Goal: Task Accomplishment & Management: Use online tool/utility

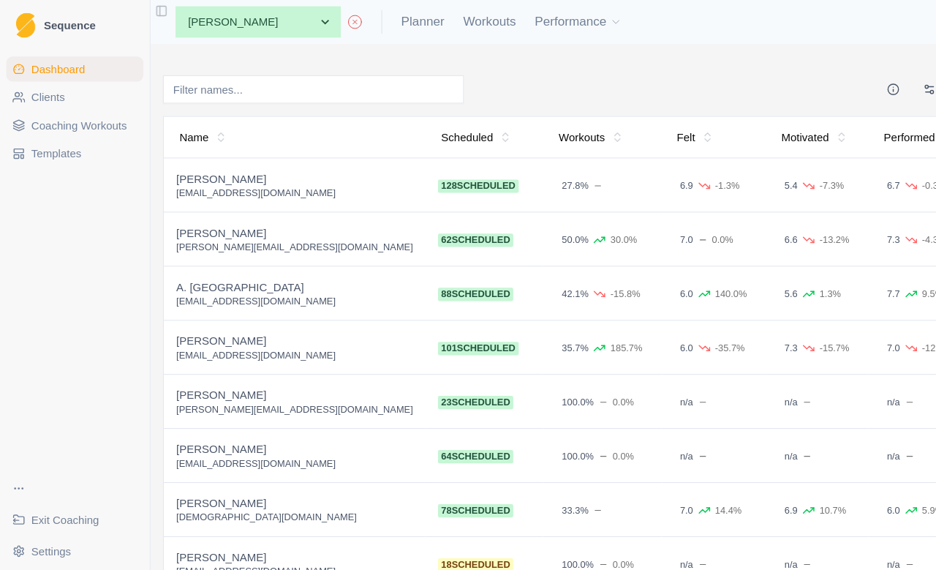
scroll to position [6, 0]
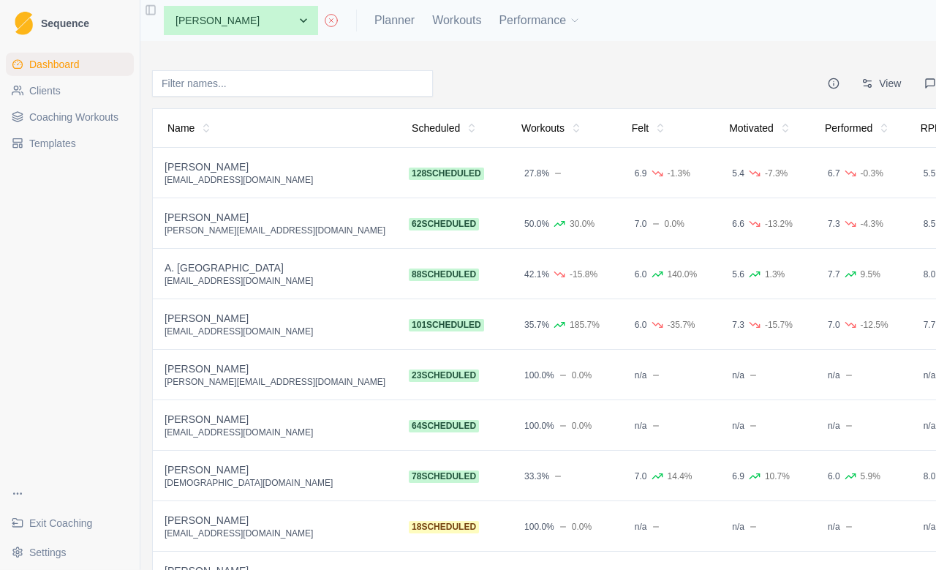
click at [71, 516] on span "Exit Coaching" at bounding box center [60, 523] width 63 height 15
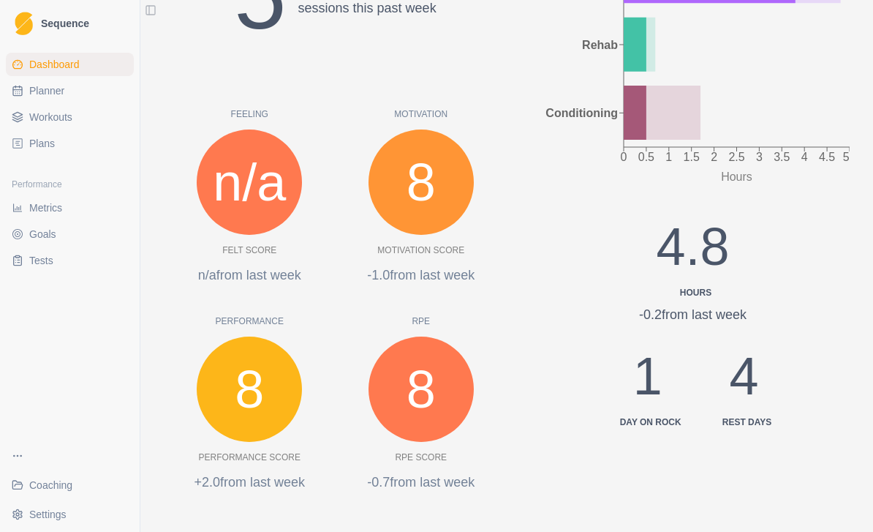
scroll to position [347, 0]
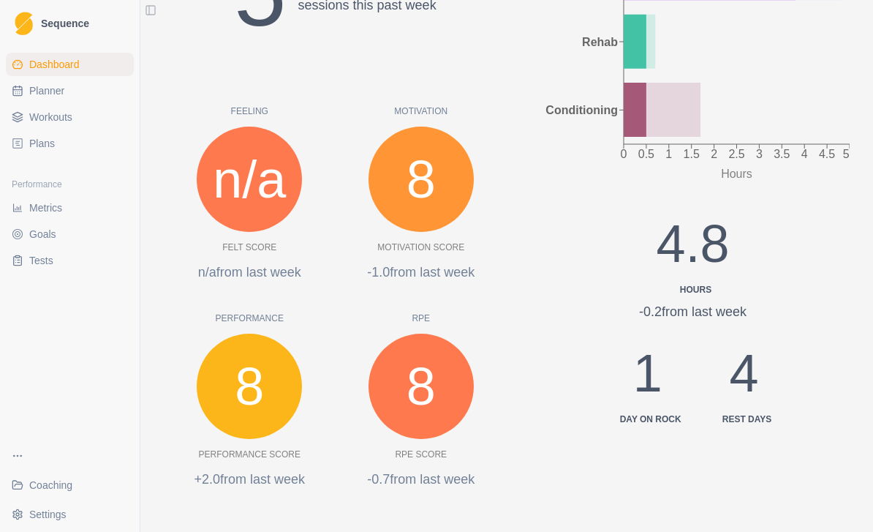
click at [59, 97] on span "Planner" at bounding box center [46, 90] width 35 height 15
click at [48, 91] on span "Planner" at bounding box center [46, 90] width 35 height 15
select select "month"
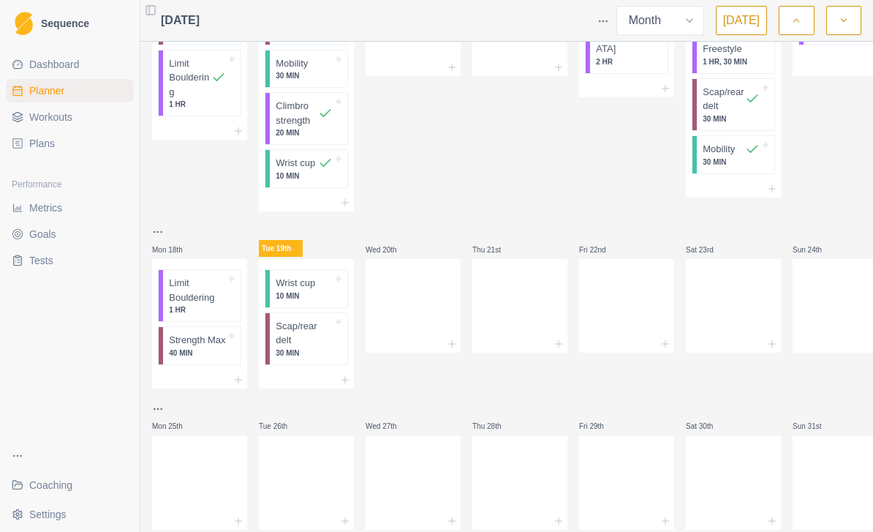
scroll to position [529, 0]
click at [86, 72] on link "Dashboard" at bounding box center [70, 64] width 128 height 23
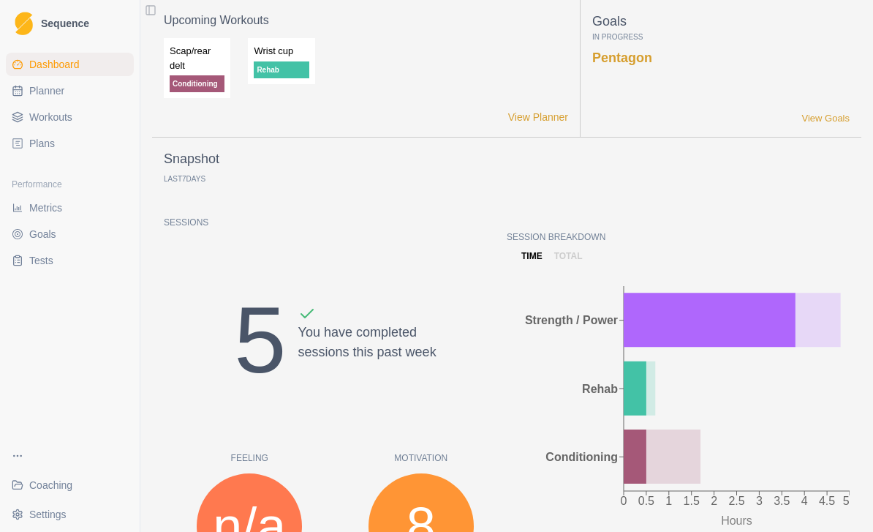
click at [96, 166] on div "Dashboard Planner Workouts Plans Performance Metrics Goals Tests" at bounding box center [70, 242] width 140 height 391
click at [55, 208] on span "Metrics" at bounding box center [45, 207] width 33 height 15
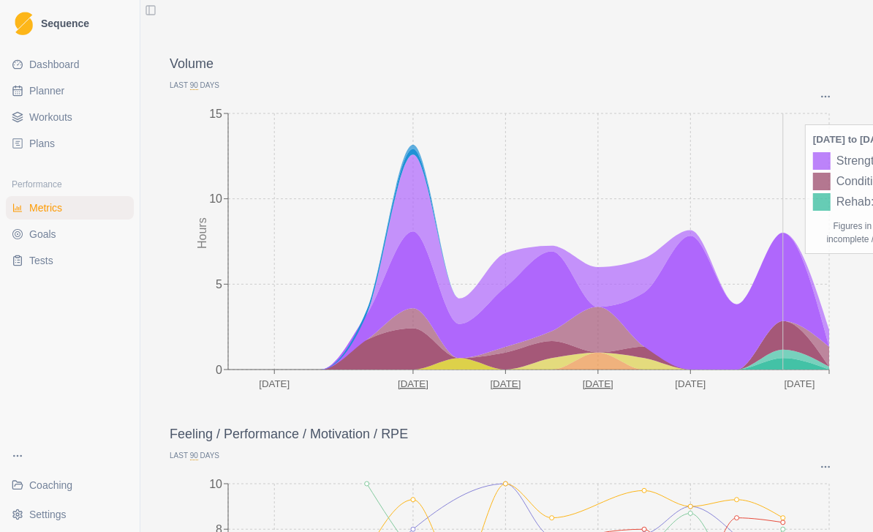
scroll to position [63, 0]
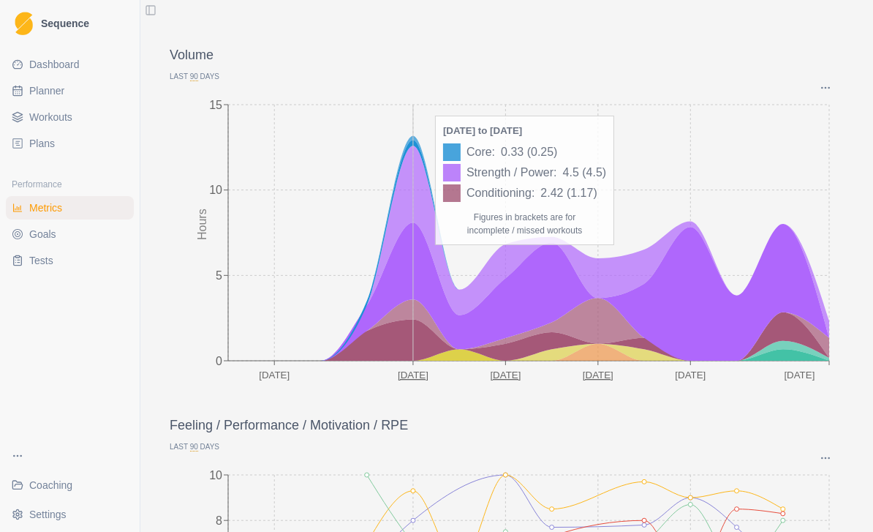
click at [404, 151] on icon "[DATE] Jun [DATE] [DATE] [DATE] Aug 0 5 10 15 Hours" at bounding box center [507, 240] width 674 height 293
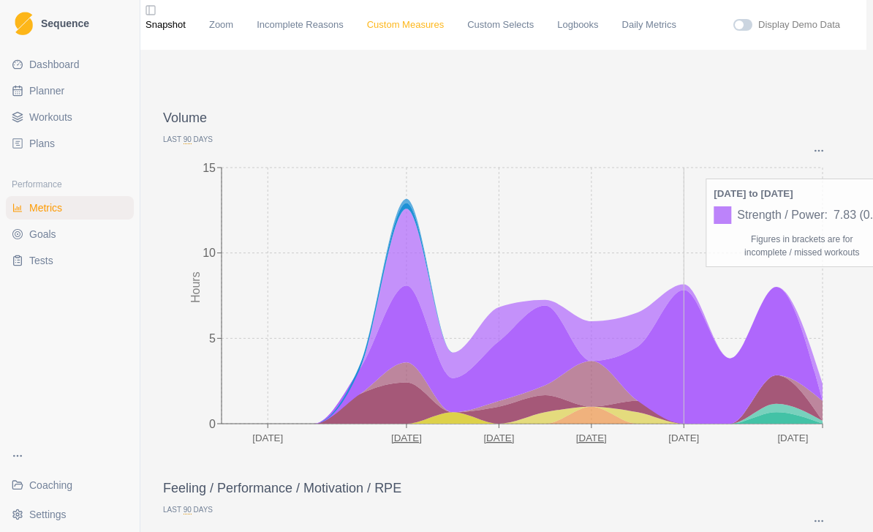
scroll to position [0, 5]
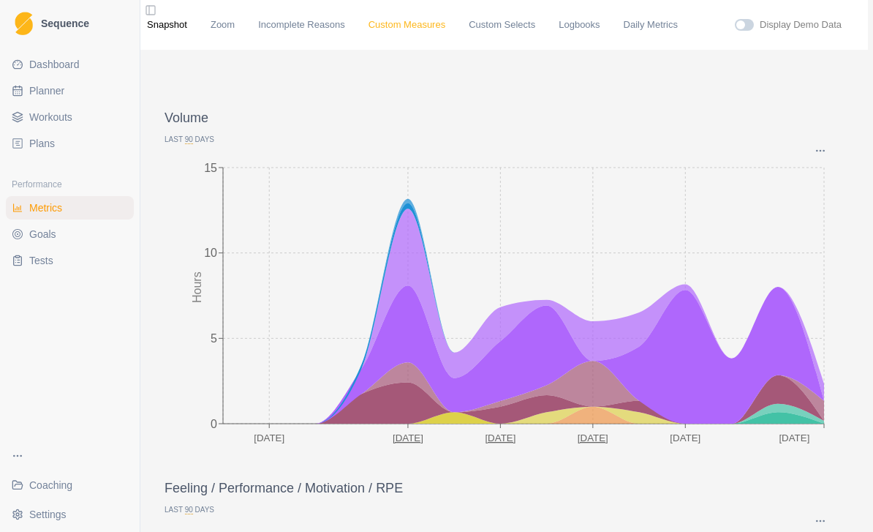
click at [430, 32] on link "Custom Measures" at bounding box center [407, 25] width 77 height 15
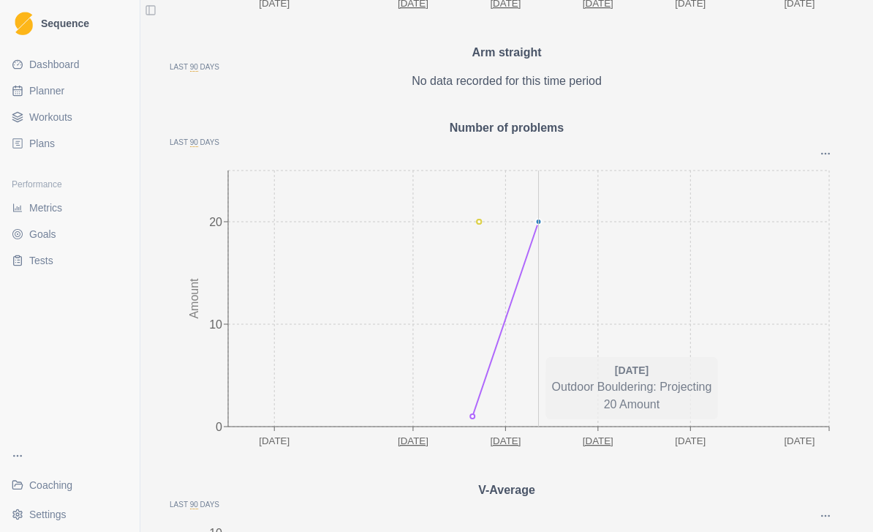
scroll to position [2032, 0]
click at [42, 236] on span "Goals" at bounding box center [42, 234] width 27 height 15
click at [42, 239] on span "Goals" at bounding box center [42, 234] width 27 height 15
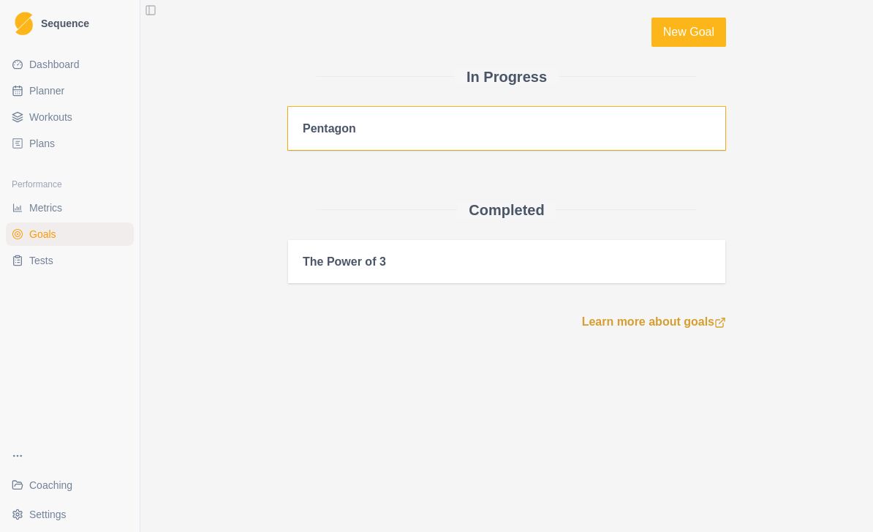
click at [560, 132] on div "Pentagon" at bounding box center [507, 128] width 408 height 14
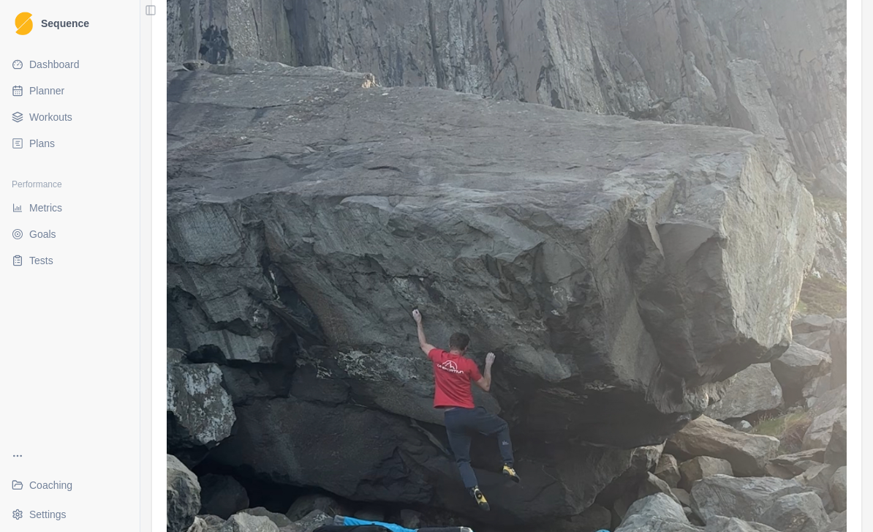
scroll to position [213, 0]
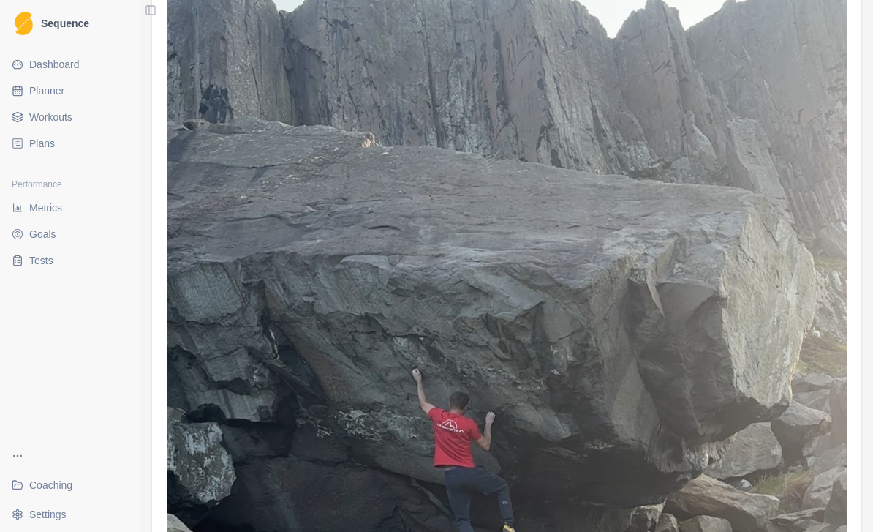
click at [52, 87] on span "Planner" at bounding box center [46, 90] width 35 height 15
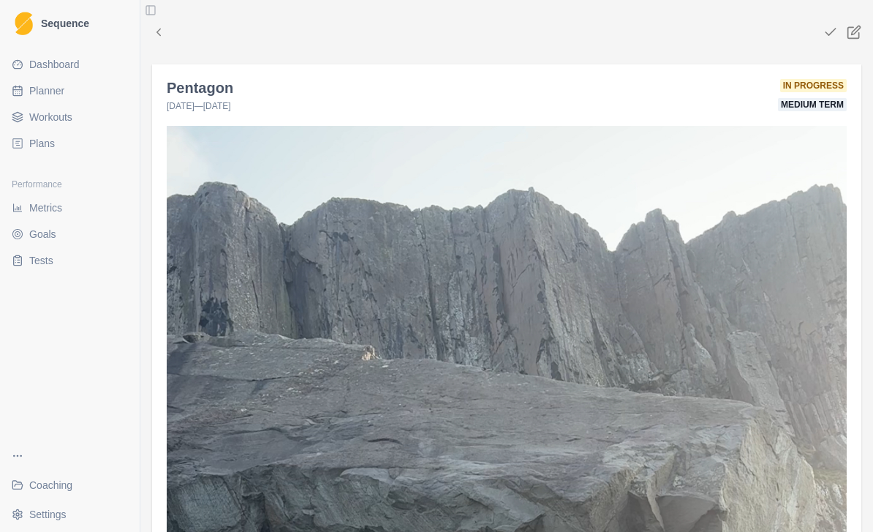
select select "month"
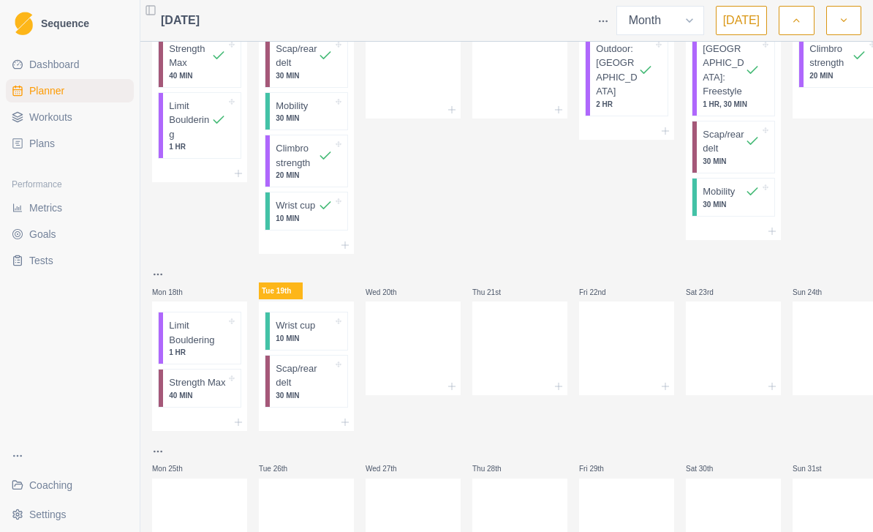
scroll to position [486, 0]
click at [196, 319] on p "Limit Bouldering" at bounding box center [197, 333] width 57 height 29
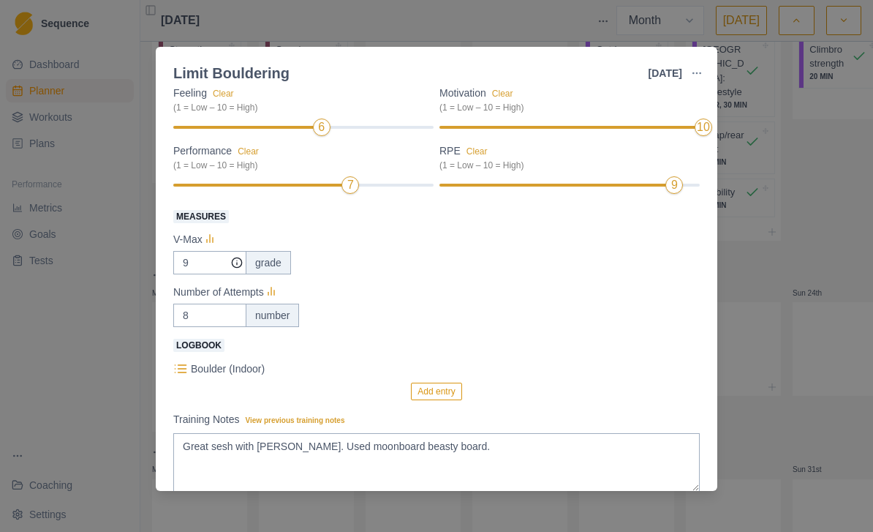
scroll to position [140, 0]
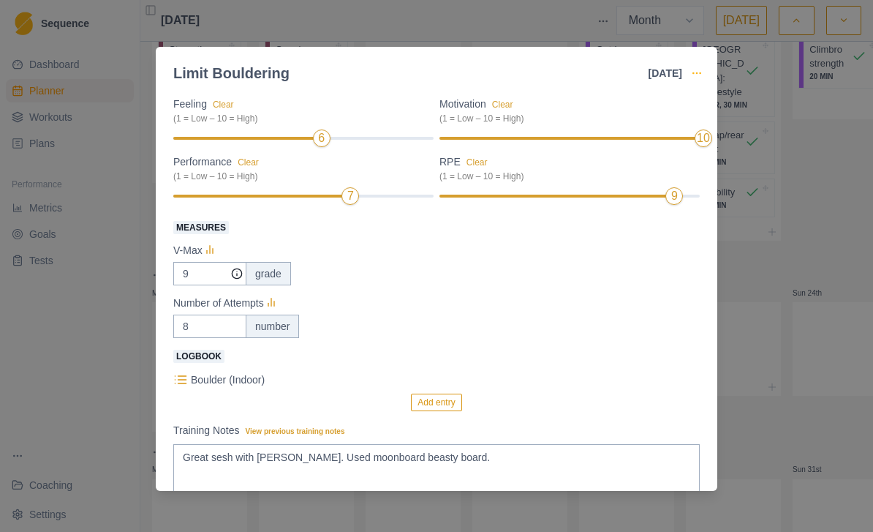
click at [697, 69] on icon "button" at bounding box center [697, 73] width 12 height 12
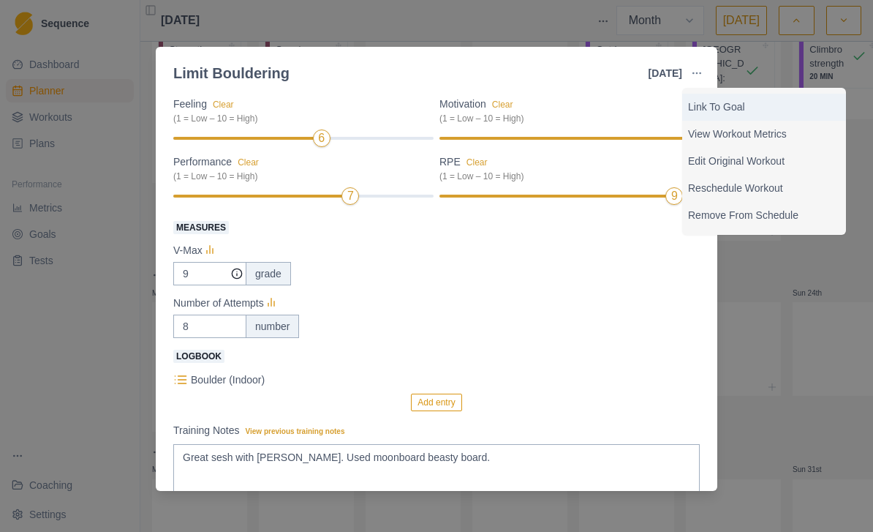
click at [748, 107] on p "Link To Goal" at bounding box center [764, 106] width 152 height 15
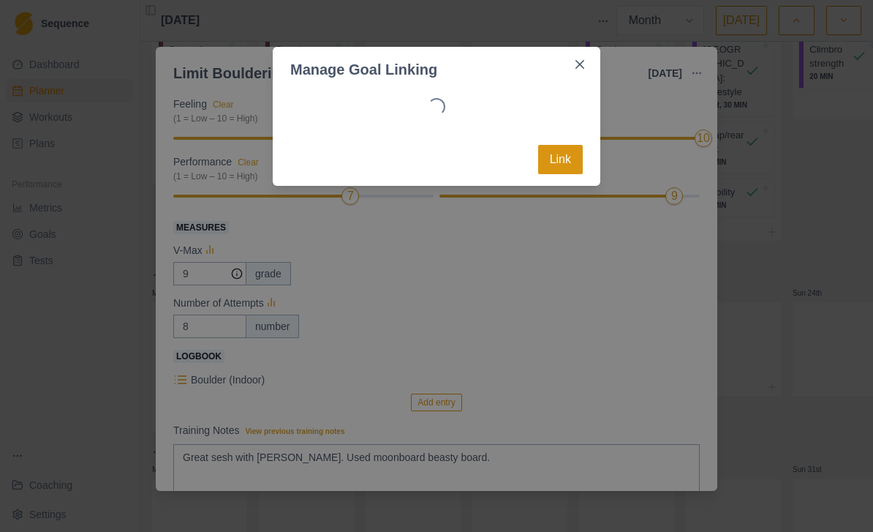
click at [552, 165] on button "Link" at bounding box center [560, 159] width 45 height 29
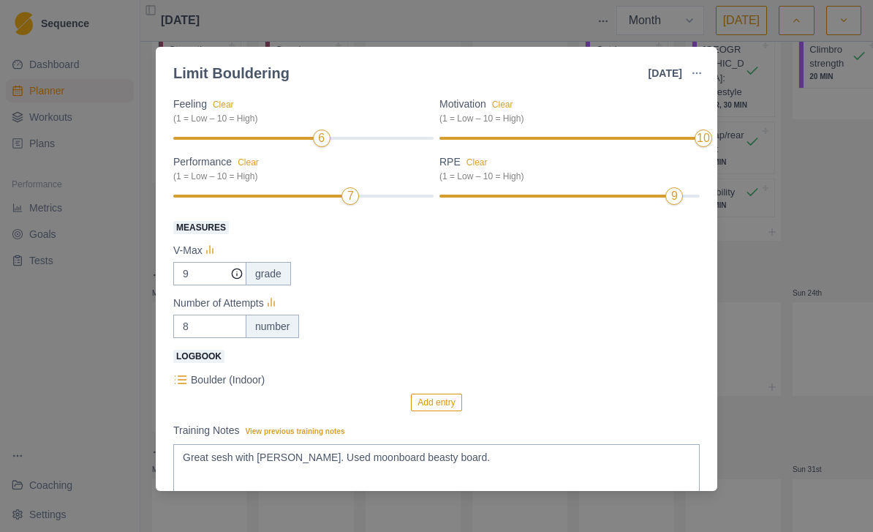
click at [794, 222] on div "Limit Bouldering [DATE] Link To Goal View Workout Metrics Edit Original Workout…" at bounding box center [436, 266] width 873 height 532
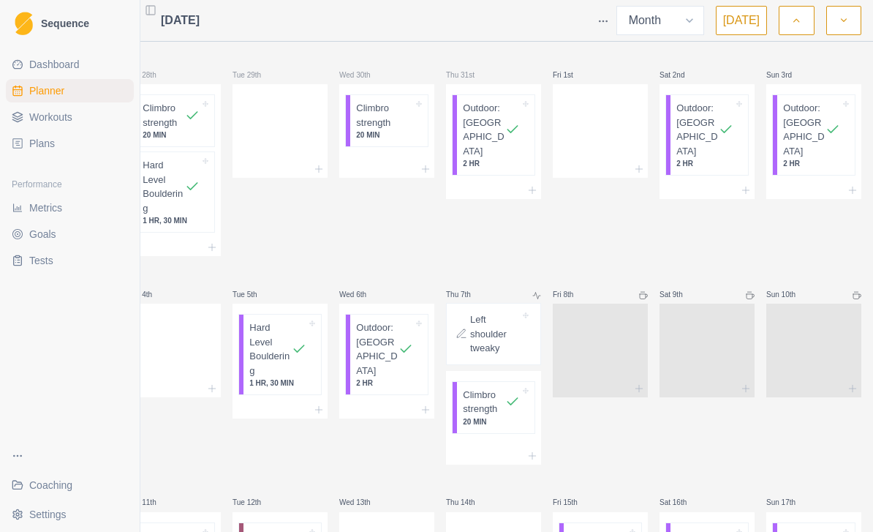
scroll to position [47, 0]
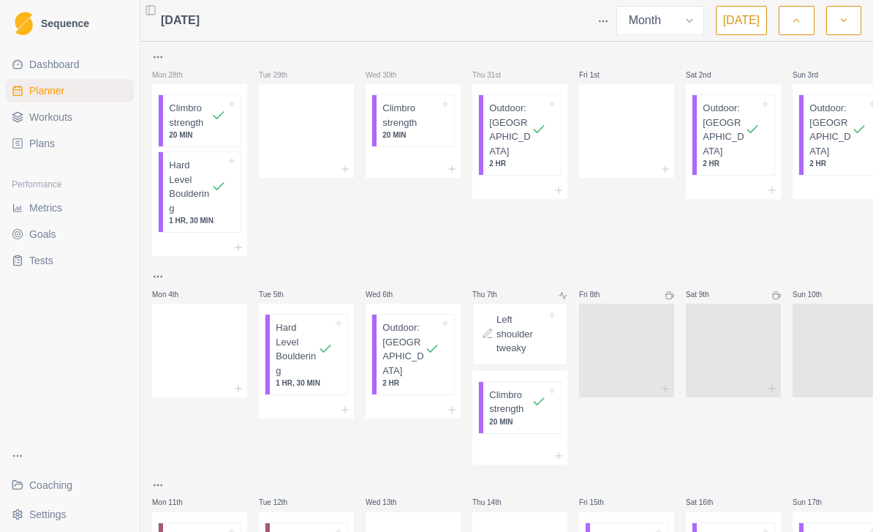
click at [53, 67] on span "Dashboard" at bounding box center [54, 64] width 50 height 15
